Goal: Information Seeking & Learning: Check status

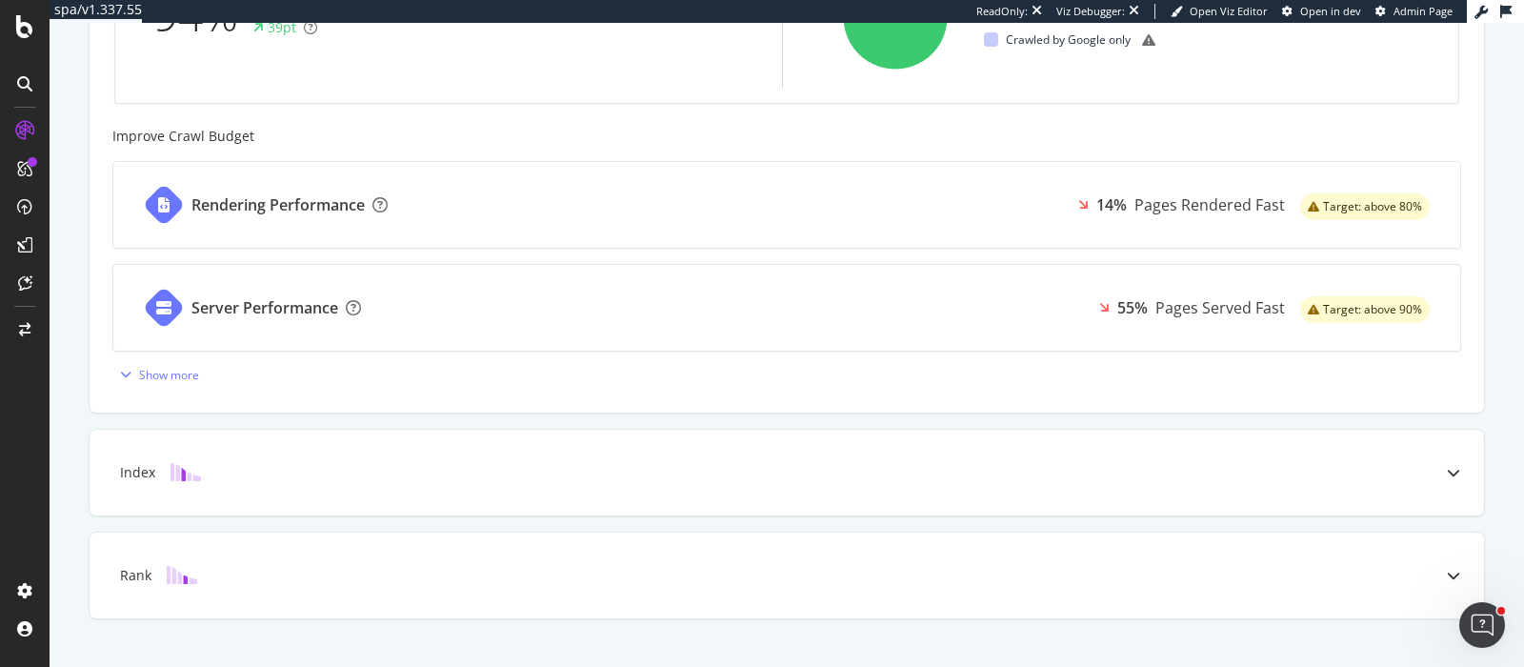
scroll to position [730, 0]
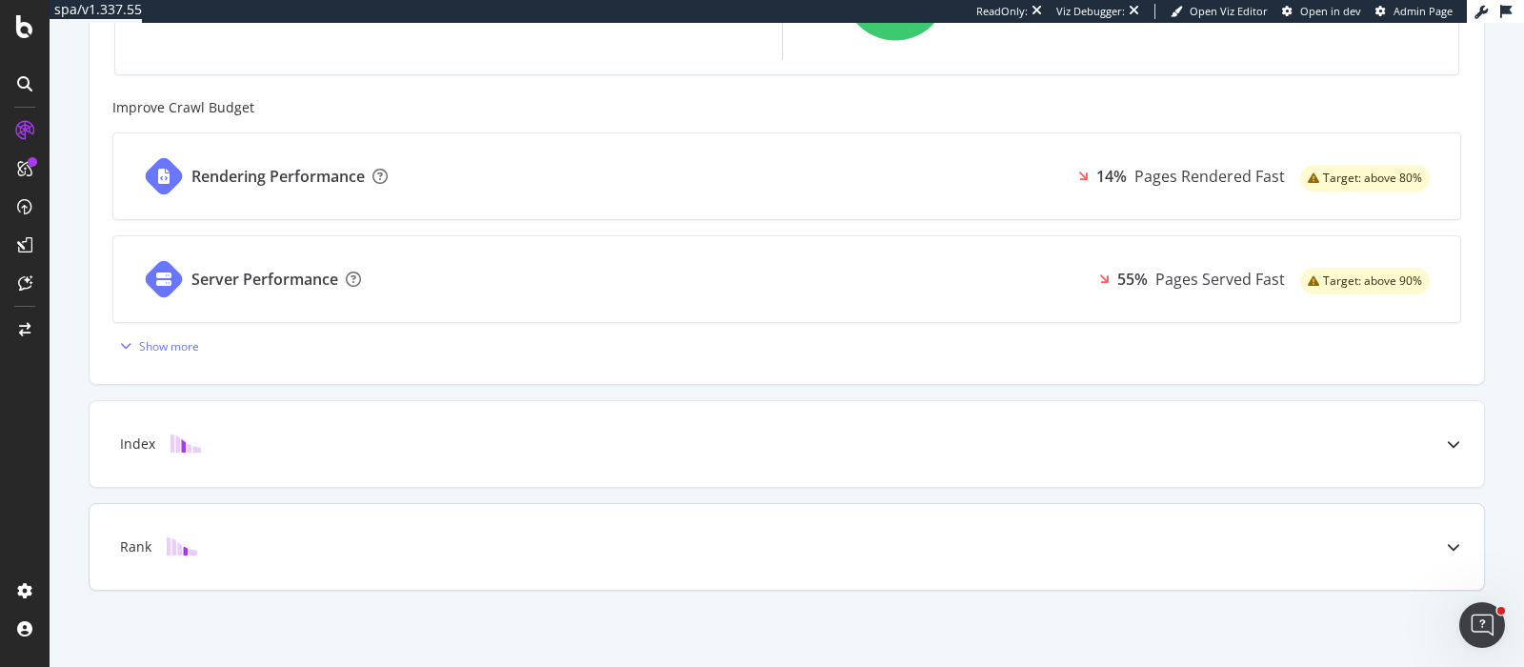
click at [774, 540] on div "Rank" at bounding box center [756, 546] width 1319 height 19
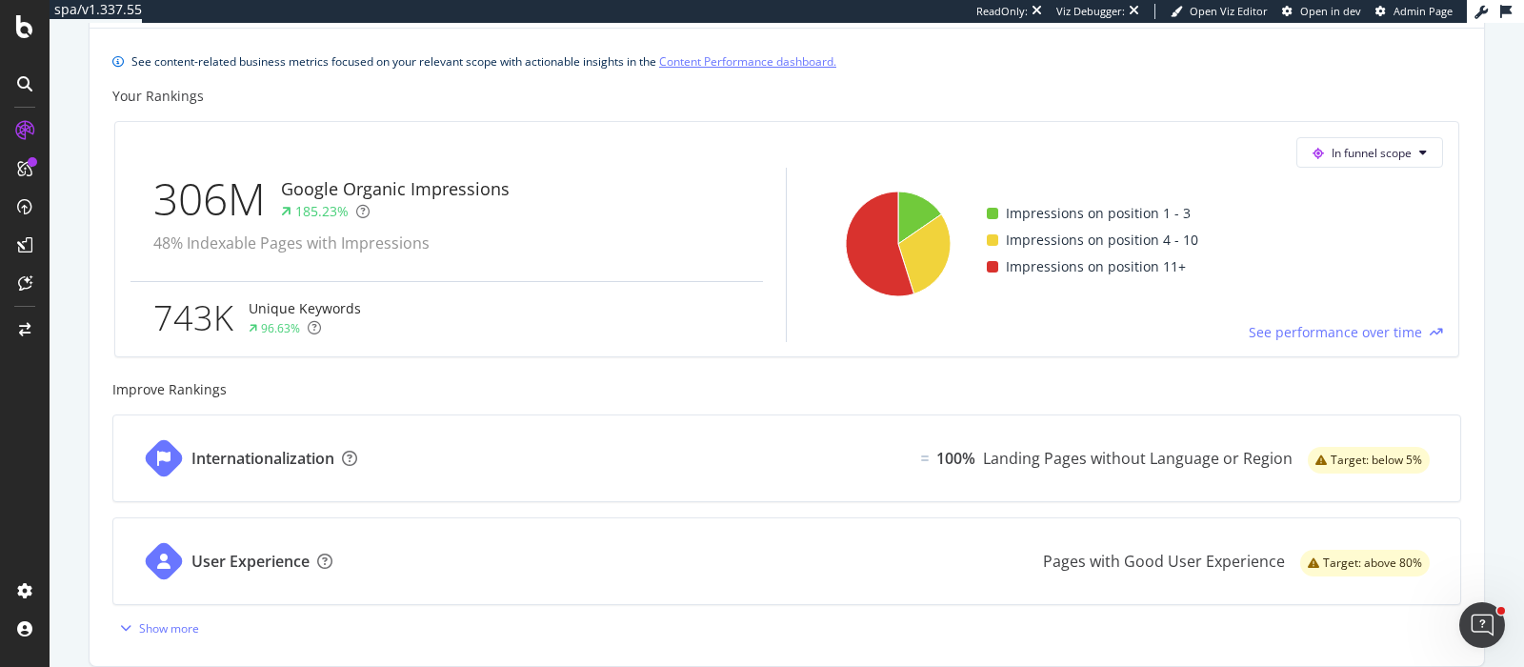
scroll to position [755, 0]
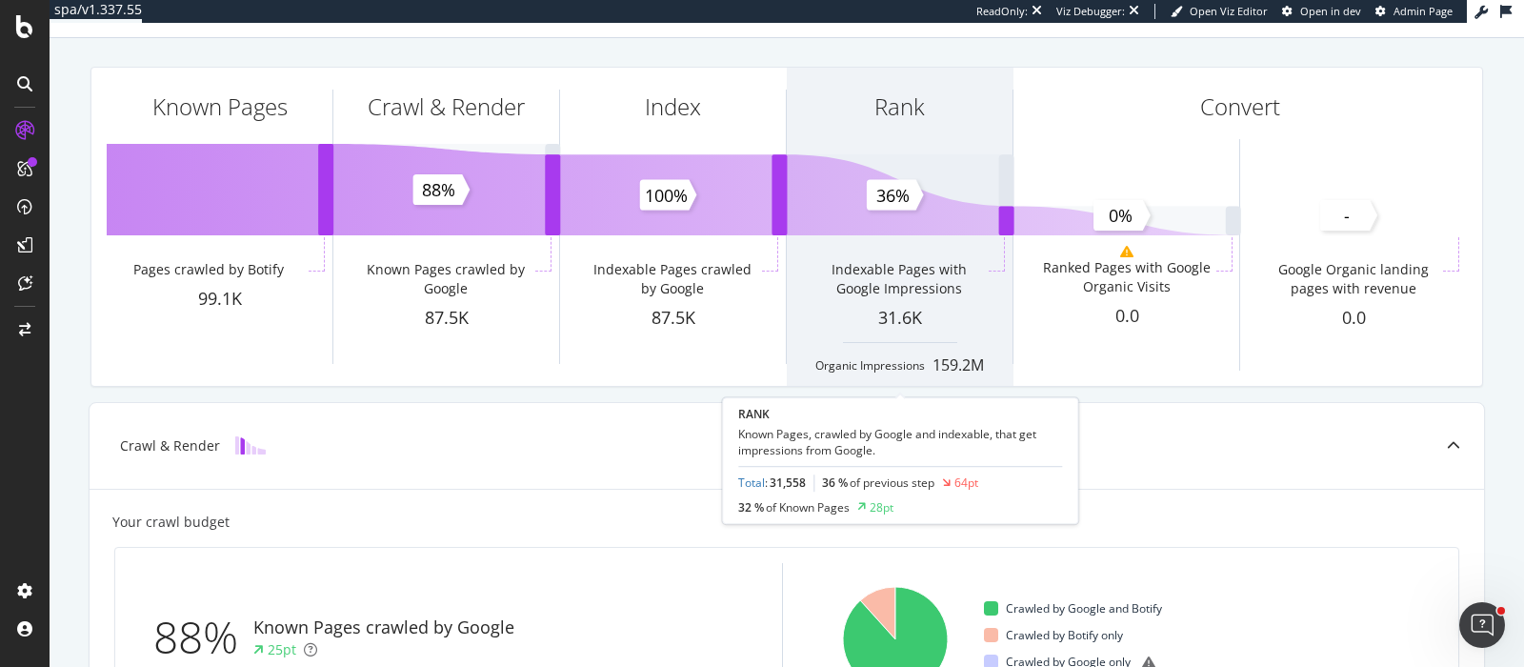
scroll to position [73, 0]
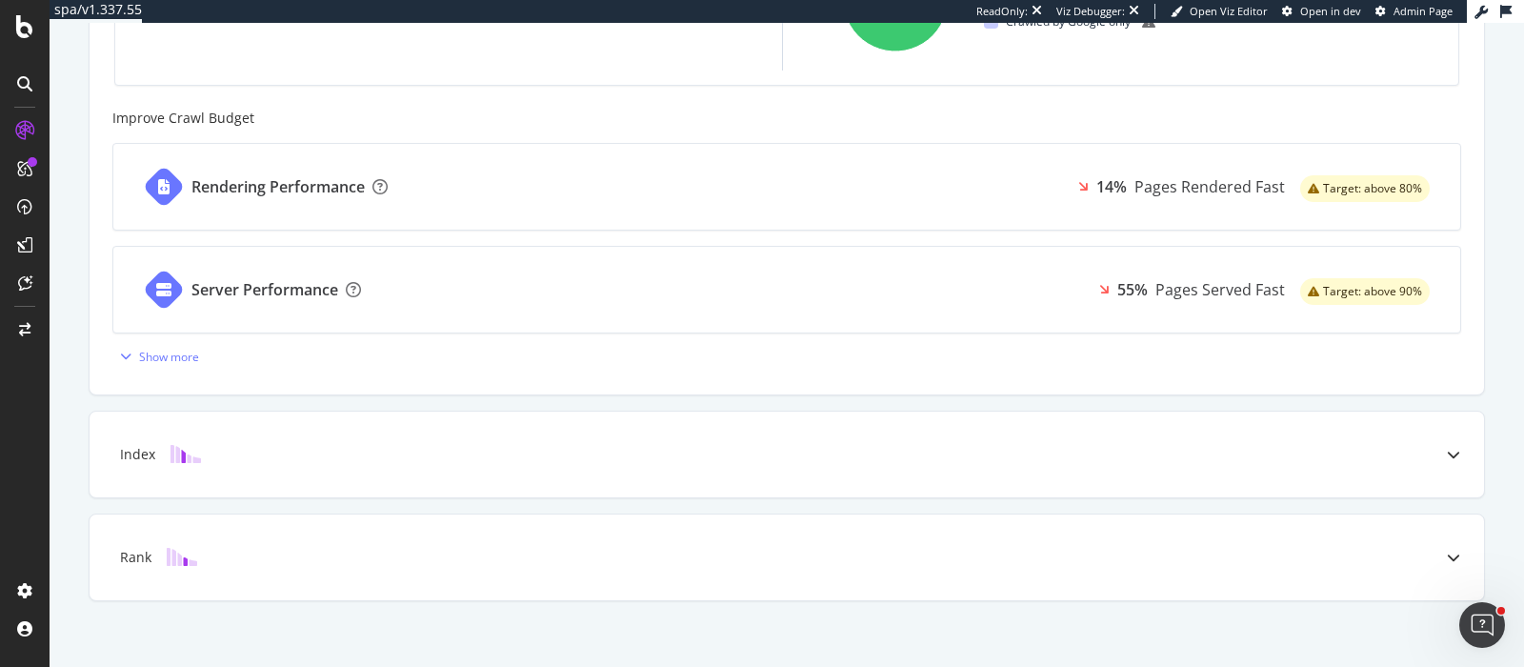
scroll to position [721, 0]
click at [1449, 552] on icon at bounding box center [1453, 555] width 13 height 13
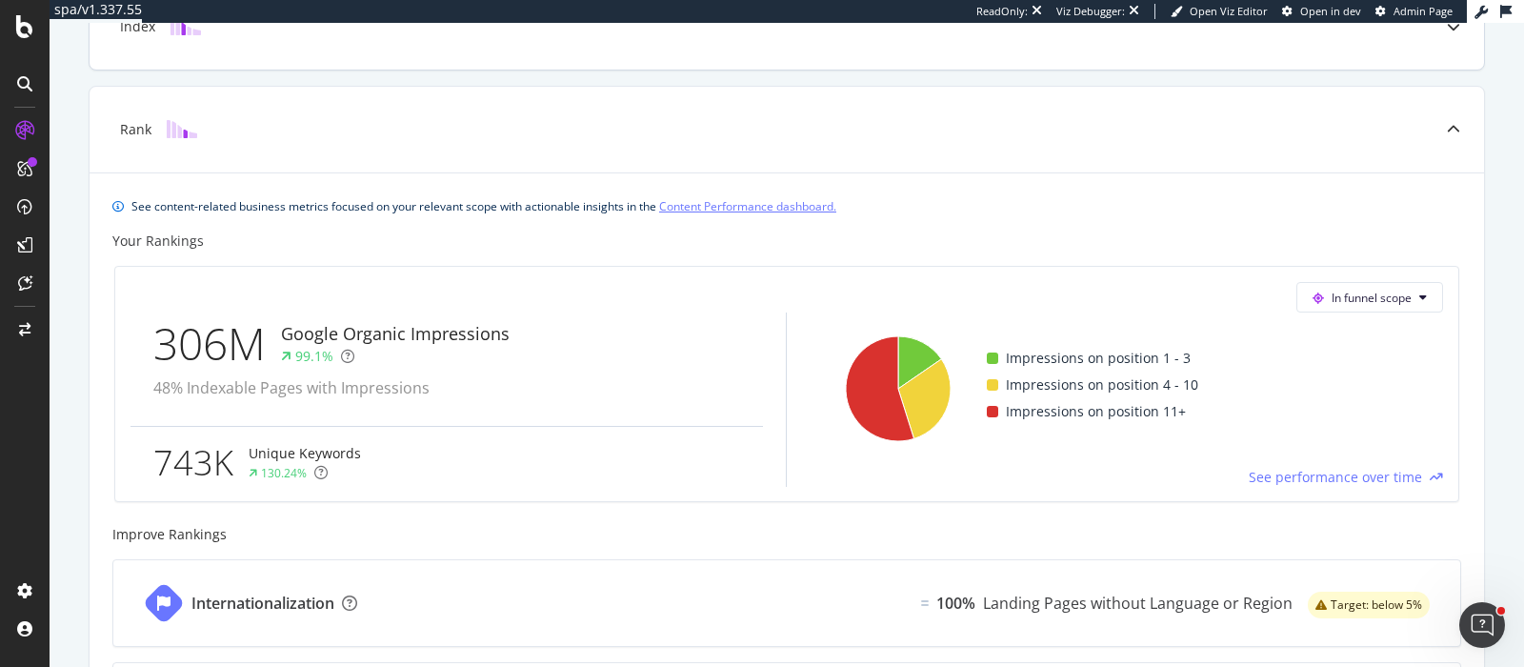
scroll to position [640, 0]
